Goal: Task Accomplishment & Management: Use online tool/utility

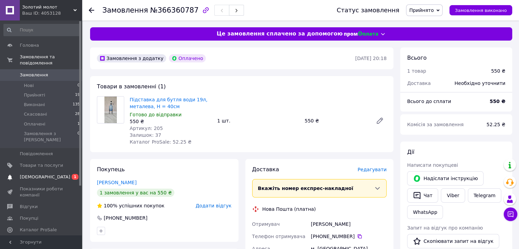
click at [30, 174] on span "[DEMOGRAPHIC_DATA]" at bounding box center [45, 177] width 51 height 6
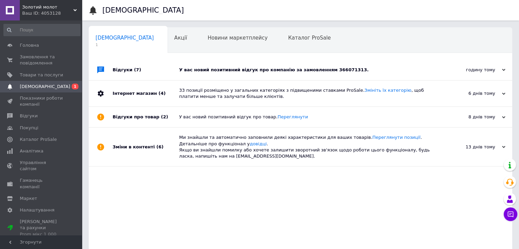
click at [209, 66] on div "У вас новий позитивний відгук про компанію за замовленням 366071313." at bounding box center [308, 70] width 258 height 20
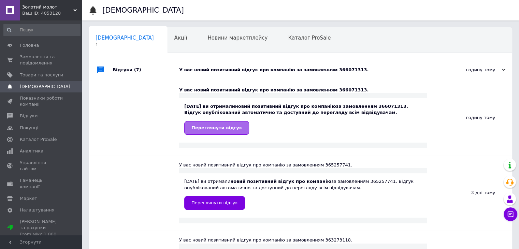
click at [205, 131] on link "Переглянути відгук" at bounding box center [216, 128] width 65 height 14
click at [41, 72] on span "Товари та послуги" at bounding box center [41, 75] width 43 height 6
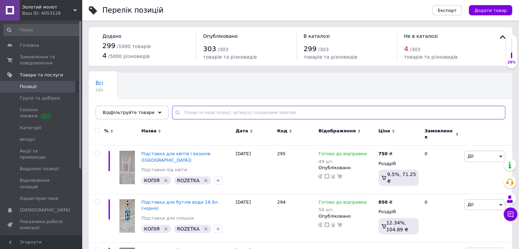
click at [180, 110] on input "text" at bounding box center [339, 113] width 334 height 14
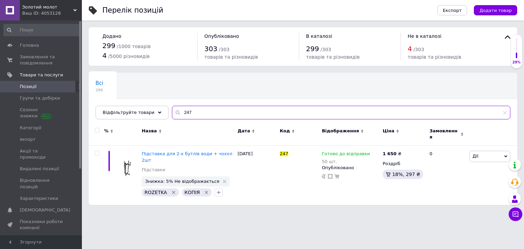
click at [193, 112] on input "247" at bounding box center [341, 113] width 339 height 14
type input "2"
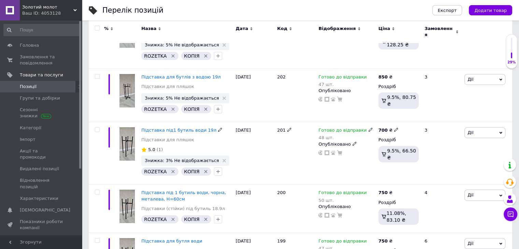
scroll to position [5057, 0]
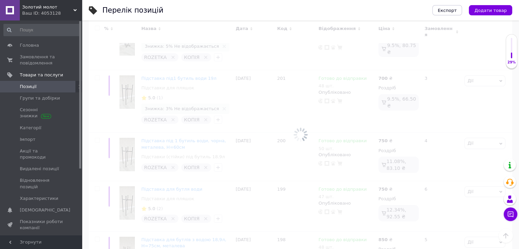
scroll to position [46, 0]
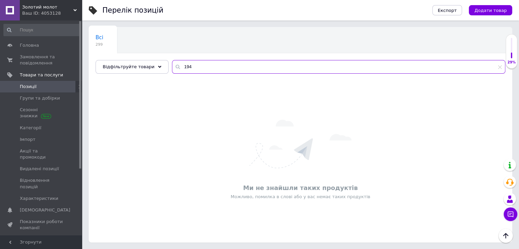
click at [195, 67] on input "194" at bounding box center [339, 67] width 334 height 14
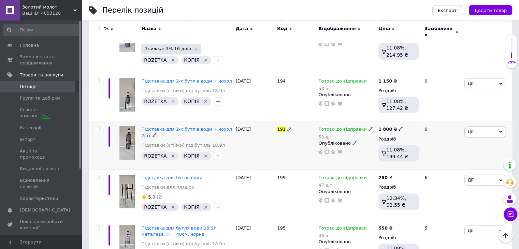
scroll to position [474, 0]
type input "191"
click at [186, 126] on span "Підставка для 2-х бутлів води + чохол 2шт" at bounding box center [186, 131] width 91 height 11
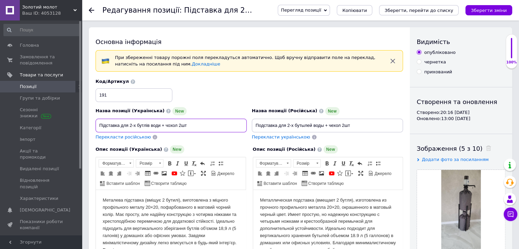
click at [120, 125] on input "Підставка для 2-х бутлів води + чохол 2шт" at bounding box center [171, 126] width 151 height 14
type input "Підставка чорна, металева для 2-х бутлів води + чохол 2шт"
click at [129, 137] on span "Перекласти російською" at bounding box center [123, 136] width 55 height 5
type input "Подставка черная, металлическая для 2-х бутылей воды + чехол 2шт"
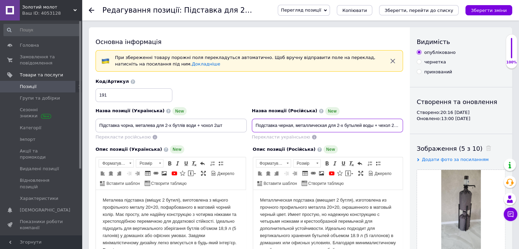
click at [378, 127] on input "Подставка черная, металлическая для 2-х бутылей воды + чехол 2шт" at bounding box center [327, 126] width 151 height 14
click at [423, 9] on icon "Зберегти, перейти до списку" at bounding box center [419, 10] width 69 height 5
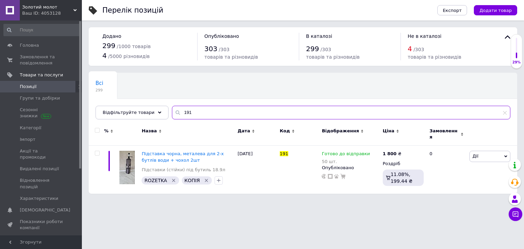
click at [192, 112] on input "191" at bounding box center [341, 113] width 339 height 14
type input "1"
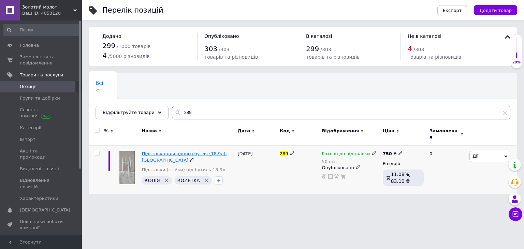
type input "289"
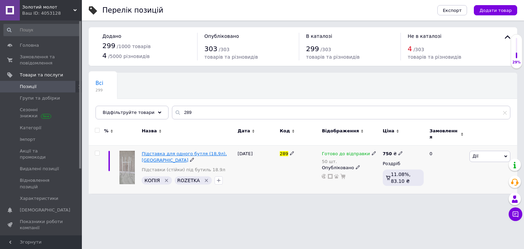
click at [184, 151] on span "Підставка для одного бутля (18,9л), [GEOGRAPHIC_DATA]" at bounding box center [184, 156] width 85 height 11
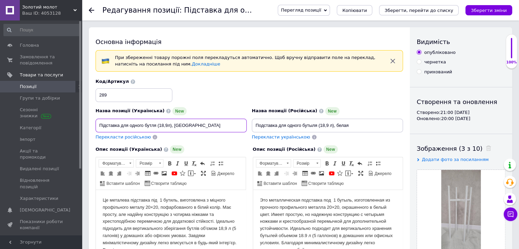
click at [121, 127] on input "Підставка для одного бутля (18,9л), [GEOGRAPHIC_DATA]" at bounding box center [171, 126] width 151 height 14
type input "Підставка металева для одного бутля (18,9л), біла"
click at [134, 138] on span "Перекласти російською" at bounding box center [123, 136] width 55 height 5
type input "Подставка металлическая для одного бутыля (18,9 л), белая"
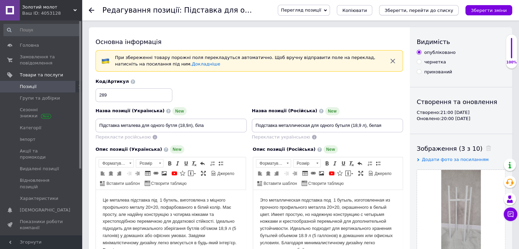
click at [408, 10] on icon "Зберегти, перейти до списку" at bounding box center [419, 10] width 69 height 5
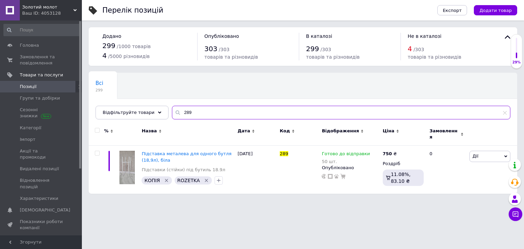
click at [194, 107] on input "289" at bounding box center [341, 113] width 339 height 14
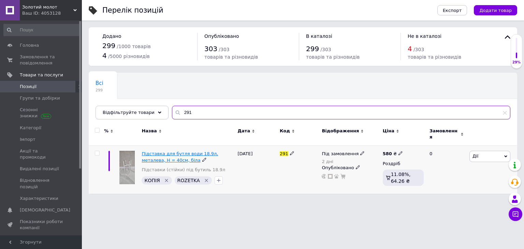
type input "291"
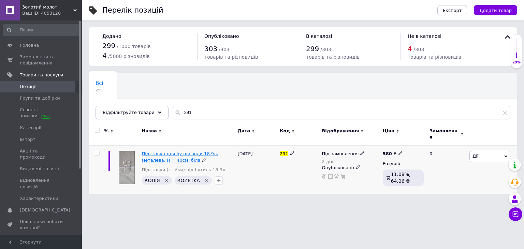
click at [156, 152] on span "Підставка для бутля води 18.9л, металева, Н = 40см, біла" at bounding box center [180, 156] width 76 height 11
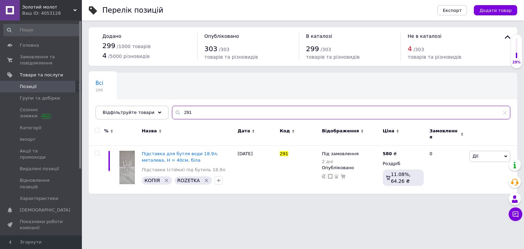
click at [195, 115] on input "291" at bounding box center [341, 113] width 339 height 14
type input "2"
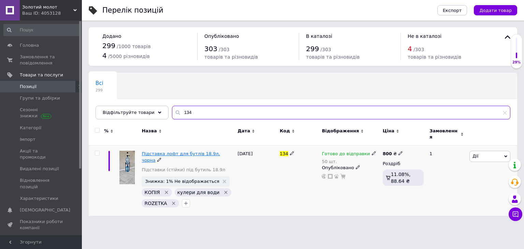
type input "134"
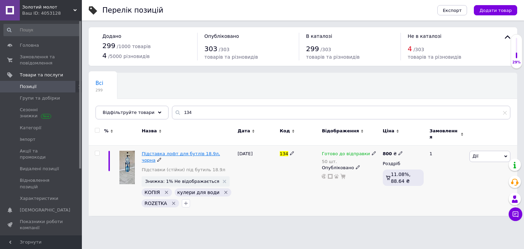
click at [168, 151] on span "Підставка лофт для бутлів 18.9л, чорна" at bounding box center [181, 156] width 78 height 11
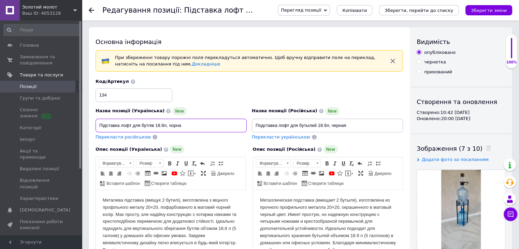
click at [119, 126] on input "Підставка лофт для бутлів 18.9л, чорна" at bounding box center [171, 126] width 151 height 14
click at [99, 127] on input "Підставка, металева лофт для бутлів 18.9л, чорна" at bounding box center [171, 126] width 151 height 14
click at [114, 126] on input "Лофт-Підставка, металева лофт для бутлів 18.9л, чорна" at bounding box center [171, 126] width 151 height 14
click at [166, 126] on input "Лофт-підставка, металева лофт для бутлів 18.9л, чорна" at bounding box center [171, 126] width 151 height 14
type input "Лофт-підставка, металева для бутлів 18.9л, чорна"
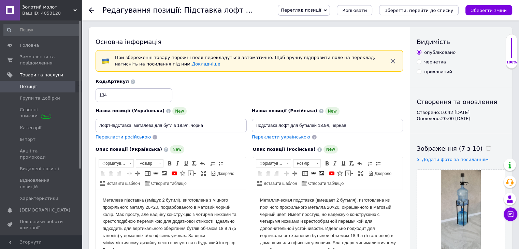
click at [135, 138] on span "Перекласти російською" at bounding box center [123, 136] width 55 height 5
type input "Лофт-подставка, металлическая для бутыл 18.9л, черная"
click at [406, 8] on icon "Зберегти, перейти до списку" at bounding box center [419, 10] width 69 height 5
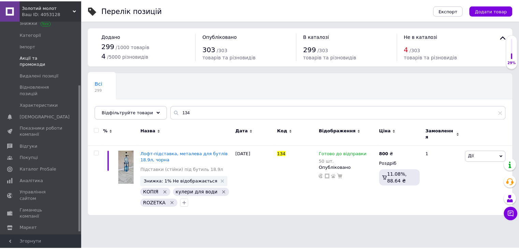
scroll to position [97, 0]
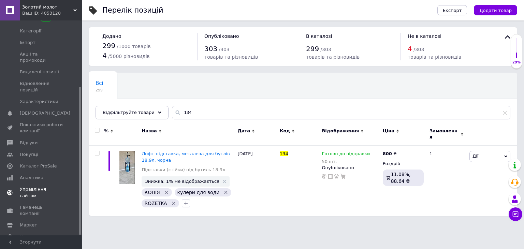
click at [42, 186] on span "Управління сайтом" at bounding box center [41, 192] width 43 height 12
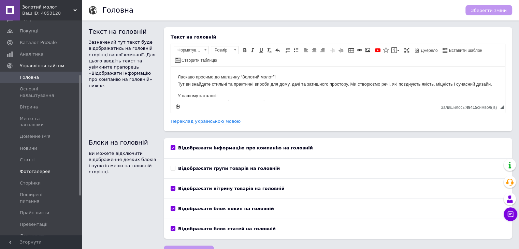
click at [40, 168] on link "Фотогалерея" at bounding box center [42, 172] width 84 height 12
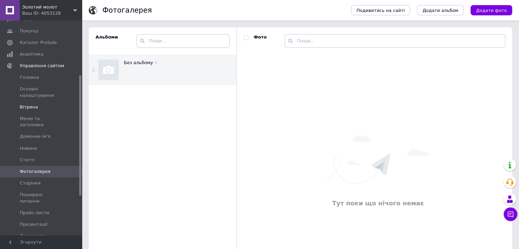
click at [34, 108] on span "Вітрина" at bounding box center [29, 107] width 18 height 6
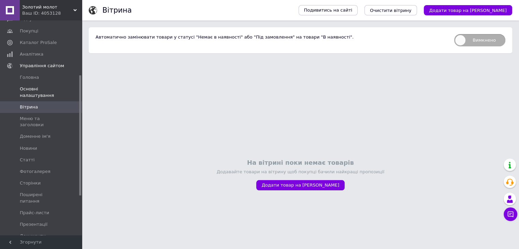
click at [38, 91] on span "Основні налаштування" at bounding box center [41, 92] width 43 height 12
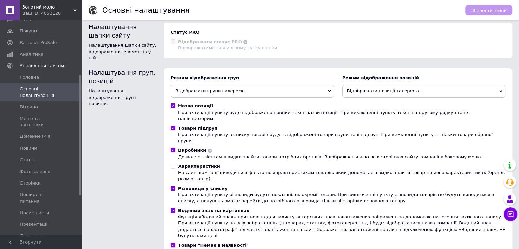
scroll to position [153, 0]
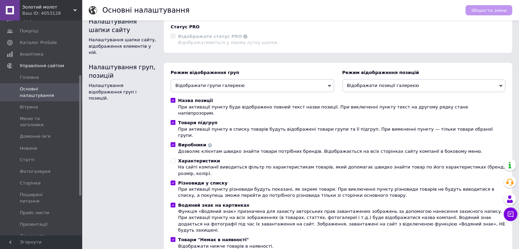
click at [174, 203] on input "Водяний знак на картинках Функція «Водяний знак» призначена для захисту авторсь…" at bounding box center [173, 205] width 4 height 4
checkbox input "false"
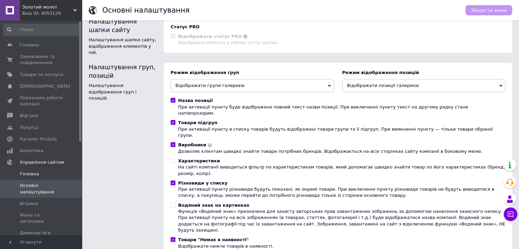
scroll to position [0, 0]
click at [33, 45] on span "Головна" at bounding box center [29, 45] width 19 height 6
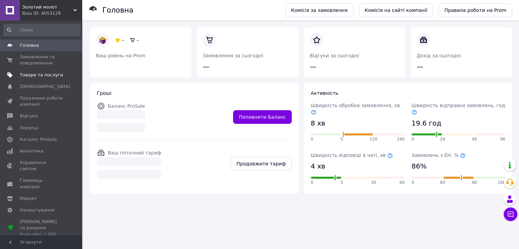
click at [40, 76] on span "Товари та послуги" at bounding box center [41, 75] width 43 height 6
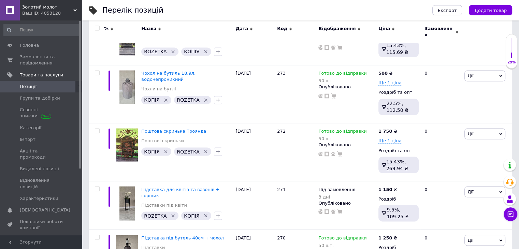
scroll to position [1152, 0]
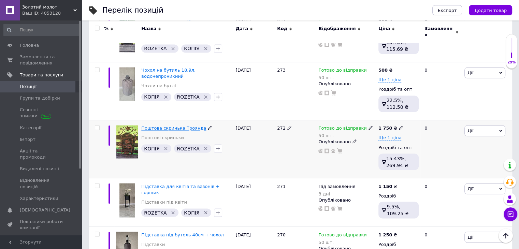
click at [149, 126] on span "Поштова скринька Троянда" at bounding box center [173, 128] width 65 height 5
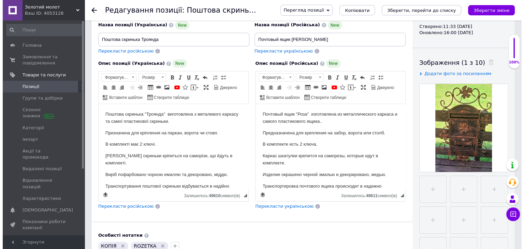
scroll to position [87, 0]
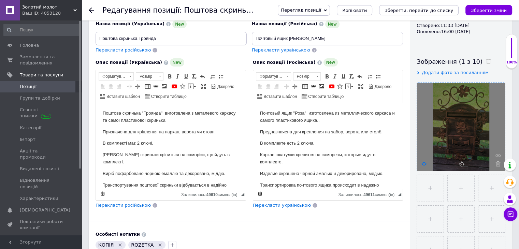
click at [424, 162] on use at bounding box center [424, 163] width 5 height 3
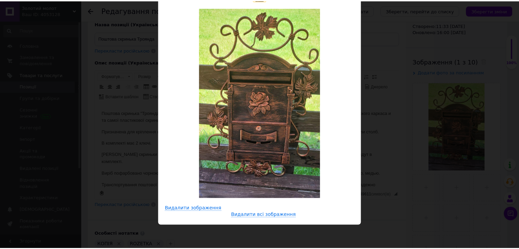
scroll to position [0, 0]
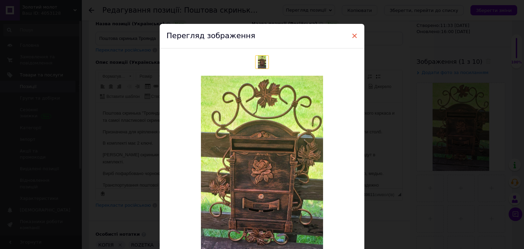
click at [353, 36] on span "×" at bounding box center [355, 36] width 6 height 12
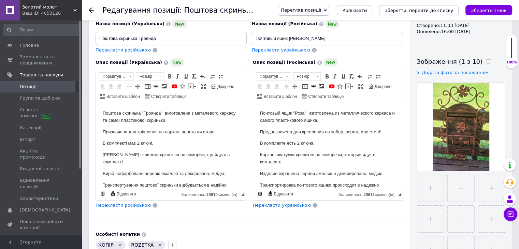
click at [48, 86] on span "Позиції" at bounding box center [41, 87] width 43 height 6
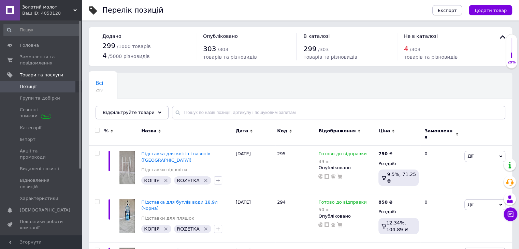
click at [450, 9] on span "Експорт" at bounding box center [447, 10] width 19 height 5
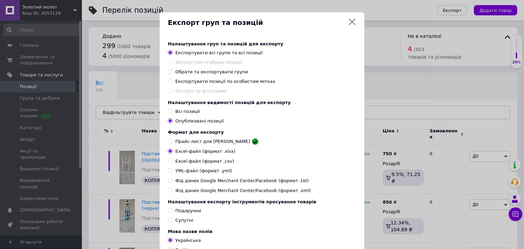
click at [169, 71] on input "Обрати та експортувати групи" at bounding box center [170, 71] width 4 height 4
radio input "true"
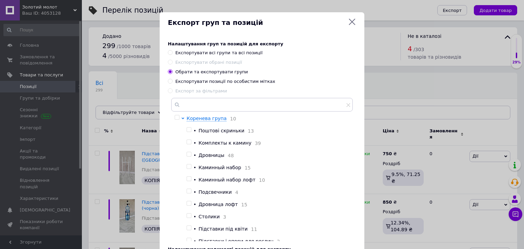
click at [176, 116] on input "checkbox" at bounding box center [177, 117] width 4 height 4
checkbox input "true"
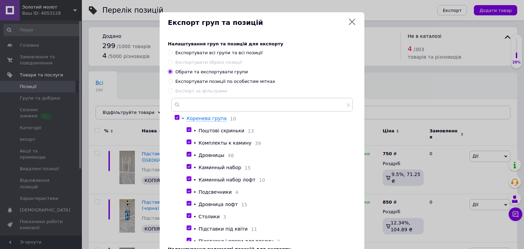
checkbox input "true"
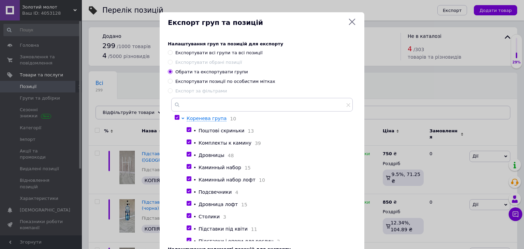
checkbox input "true"
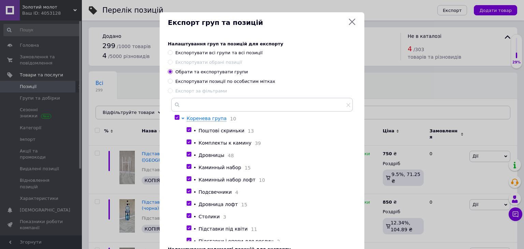
checkbox input "true"
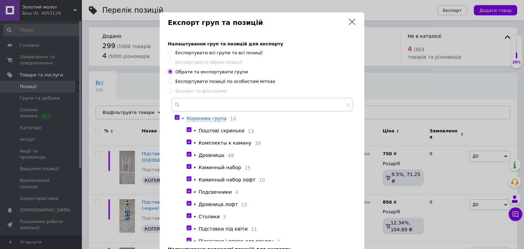
checkbox input "true"
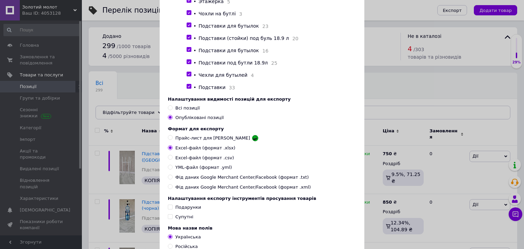
scroll to position [152, 0]
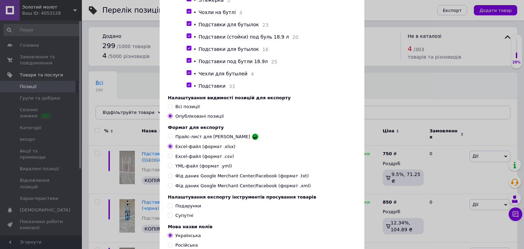
click at [169, 168] on input "YML-файл (формат .yml)" at bounding box center [170, 166] width 4 height 4
radio input "true"
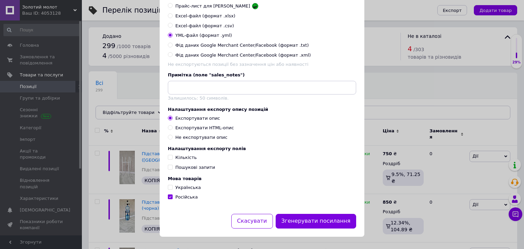
scroll to position [292, 0]
click at [169, 185] on input "Українська" at bounding box center [170, 187] width 4 height 4
checkbox input "true"
click at [169, 198] on input "Російська" at bounding box center [170, 197] width 4 height 4
checkbox input "false"
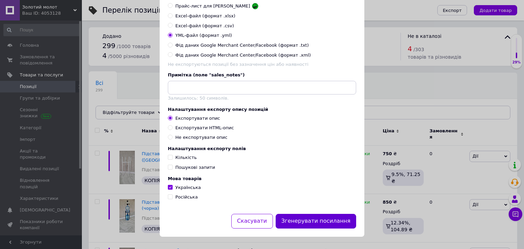
click at [295, 219] on button "Згенерувати посилання" at bounding box center [316, 221] width 81 height 15
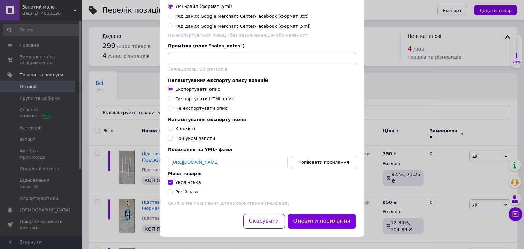
scroll to position [323, 0]
click at [310, 162] on span "Копіювати посилання" at bounding box center [323, 162] width 51 height 5
